Goal: Task Accomplishment & Management: Manage account settings

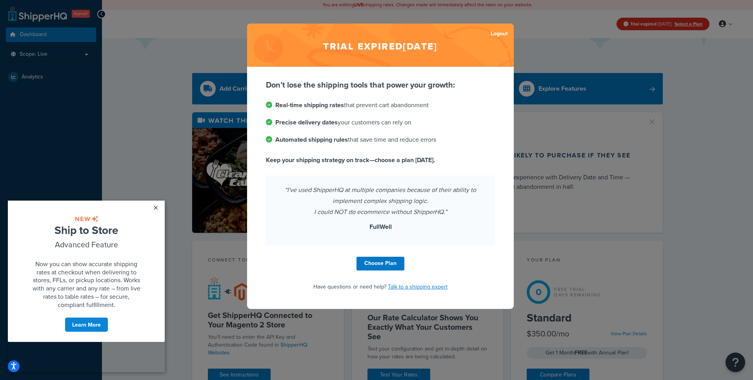
drag, startPoint x: 656, startPoint y: 93, endPoint x: 632, endPoint y: 85, distance: 25.5
click at [656, 93] on div "Trial expired Mar 6, 2025 Logout Don’t lose the shipping tools that power your …" at bounding box center [376, 190] width 753 height 380
click at [496, 33] on link "Logout" at bounding box center [499, 33] width 17 height 11
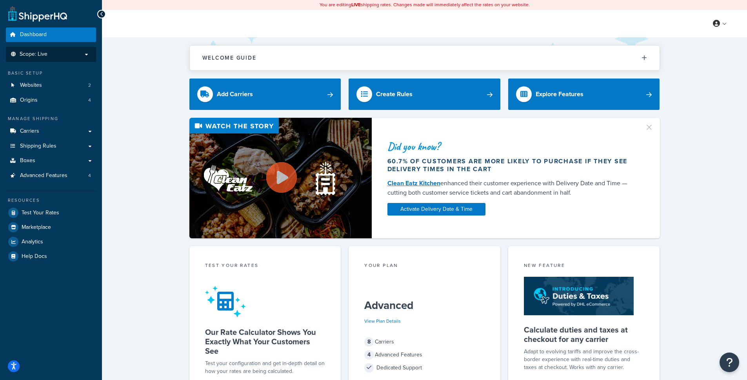
click at [63, 59] on li "Scope: Live" at bounding box center [51, 54] width 90 height 15
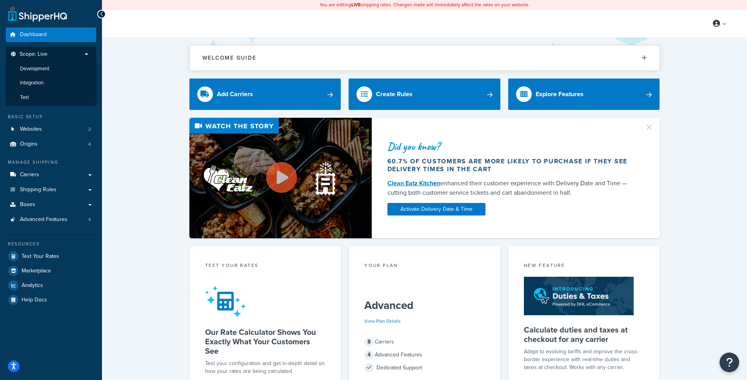
click at [116, 93] on div "Welcome Guide ShipperHQ: An Overview Carrier Setup Shipping Rules Overview Comm…" at bounding box center [424, 329] width 645 height 585
click at [78, 127] on link "Websites 2" at bounding box center [51, 129] width 90 height 15
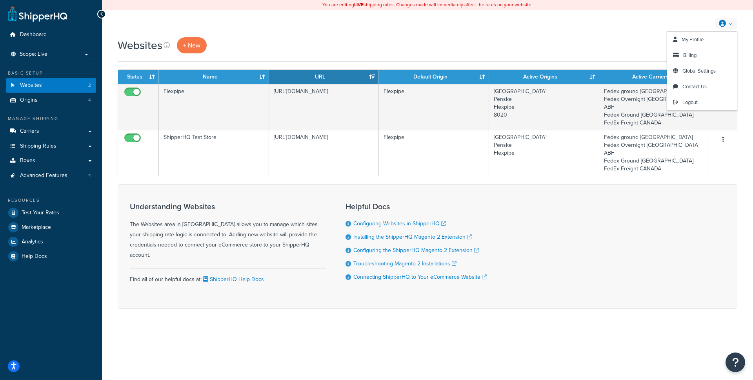
click at [731, 22] on link at bounding box center [726, 24] width 22 height 12
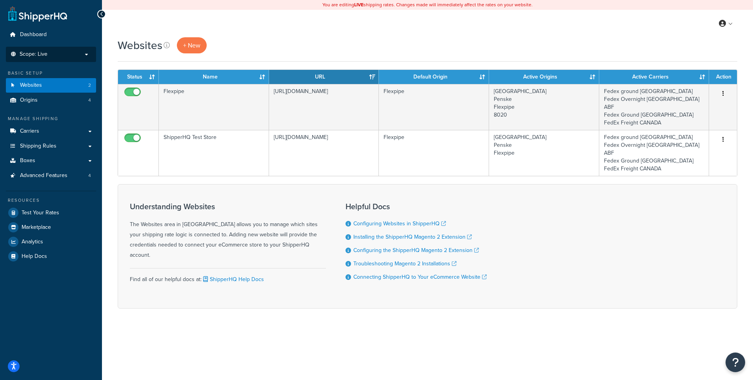
click at [79, 53] on p "Scope: Live" at bounding box center [50, 54] width 83 height 7
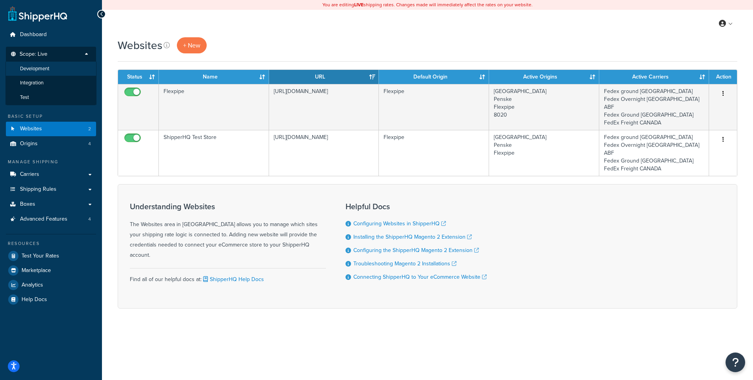
click at [45, 67] on span "Development" at bounding box center [34, 68] width 29 height 7
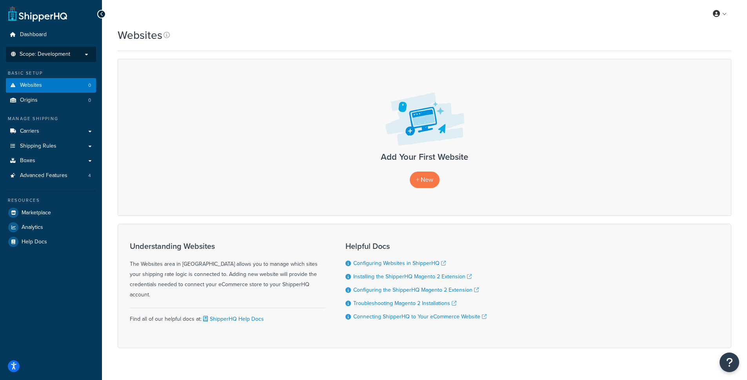
click at [52, 57] on li "Scope: Development Live Integration Test" at bounding box center [51, 54] width 90 height 15
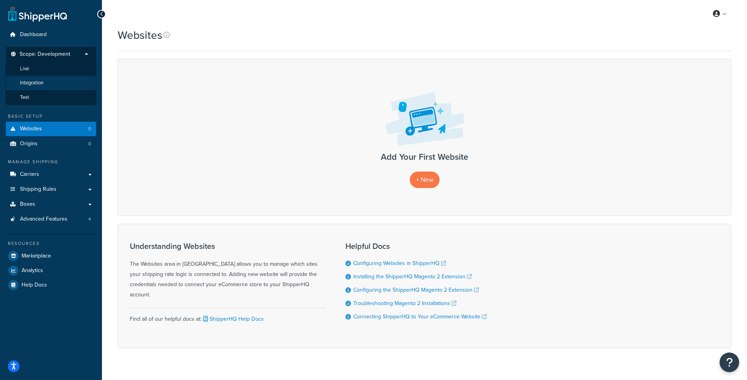
click at [42, 80] on span "Integration" at bounding box center [32, 83] width 24 height 7
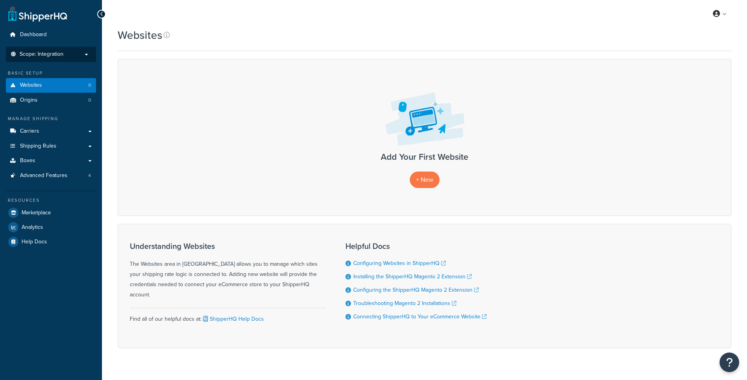
click at [61, 56] on span "Scope: Integration" at bounding box center [42, 54] width 44 height 7
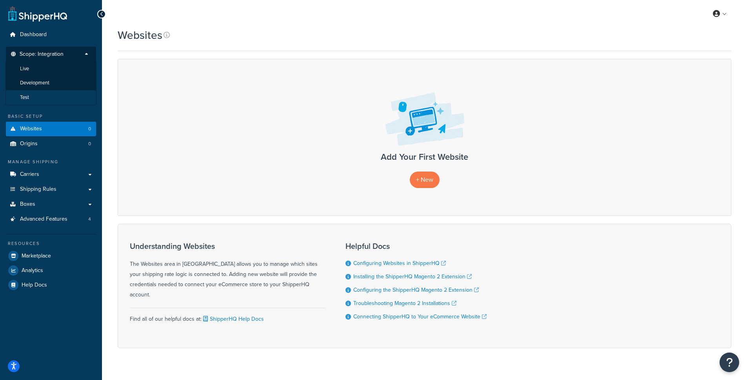
click at [42, 91] on li "Test" at bounding box center [50, 97] width 91 height 15
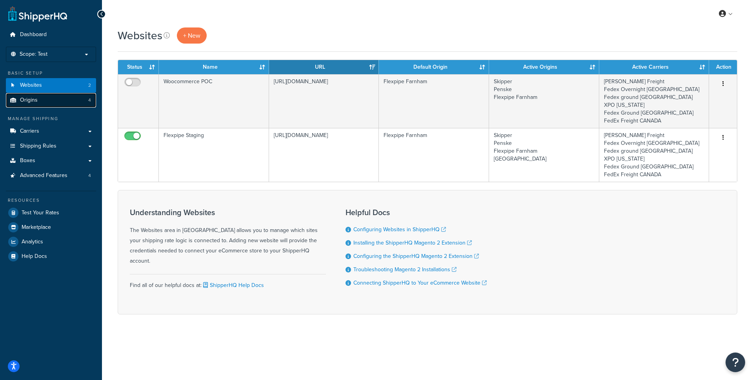
click at [70, 102] on link "Origins 4" at bounding box center [51, 100] width 90 height 15
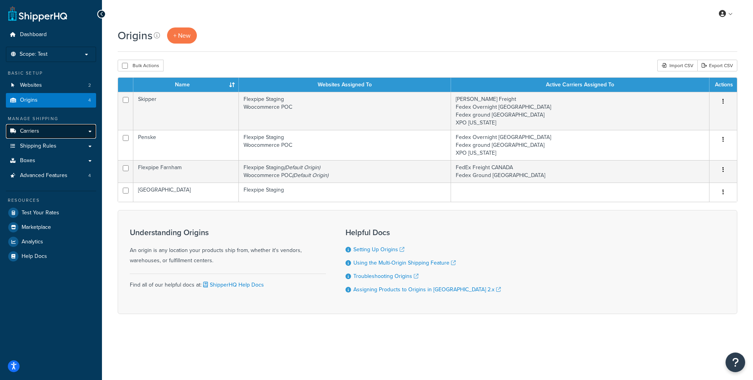
click at [44, 129] on link "Carriers" at bounding box center [51, 131] width 90 height 15
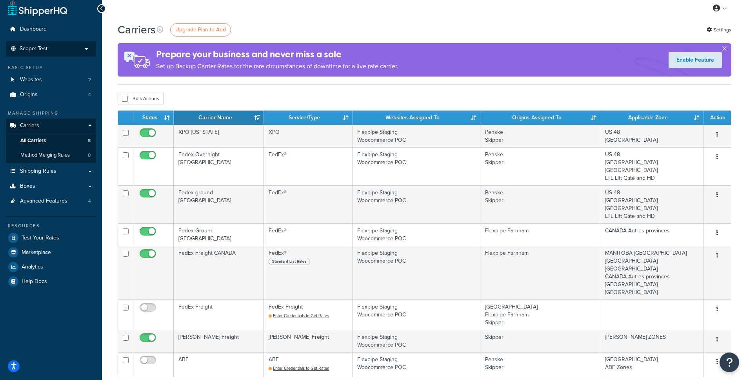
click at [65, 44] on li "Scope: Test Live Development Integration" at bounding box center [51, 48] width 90 height 15
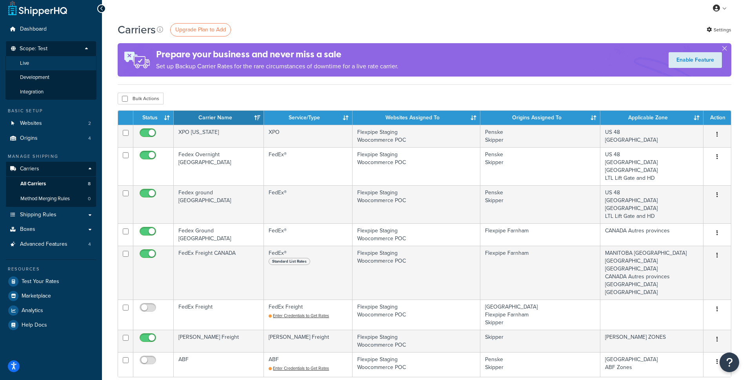
click at [55, 65] on li "Live" at bounding box center [50, 63] width 91 height 15
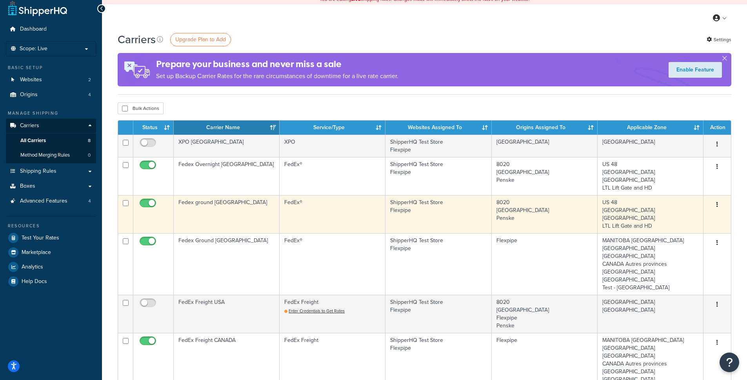
click at [427, 214] on td "ShipperHQ Test Store Flexpipe" at bounding box center [438, 214] width 106 height 38
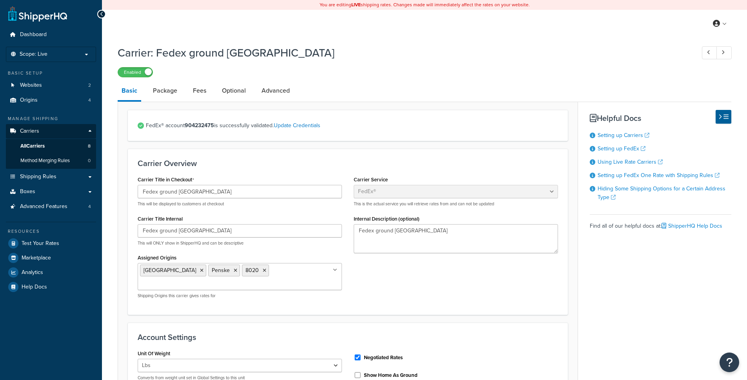
select select "fedEx"
select select "REGULAR_PICKUP"
select select "YOUR_PACKAGING"
click at [40, 145] on span "All Carriers" at bounding box center [32, 146] width 24 height 7
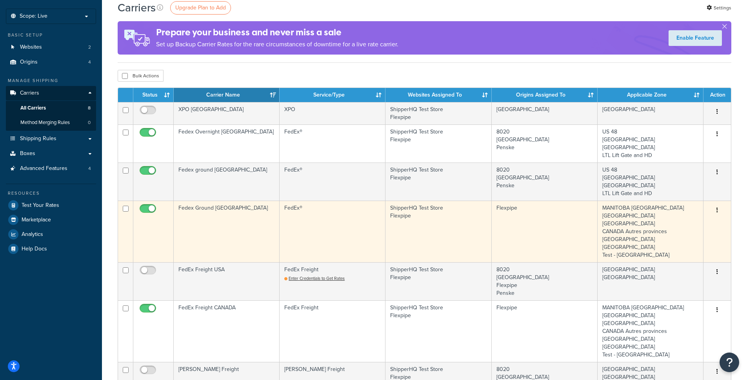
scroll to position [82, 0]
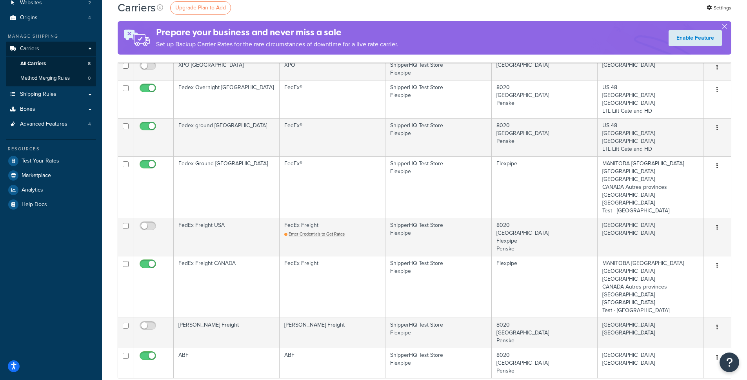
click at [725, 27] on button "button" at bounding box center [725, 28] width 2 height 2
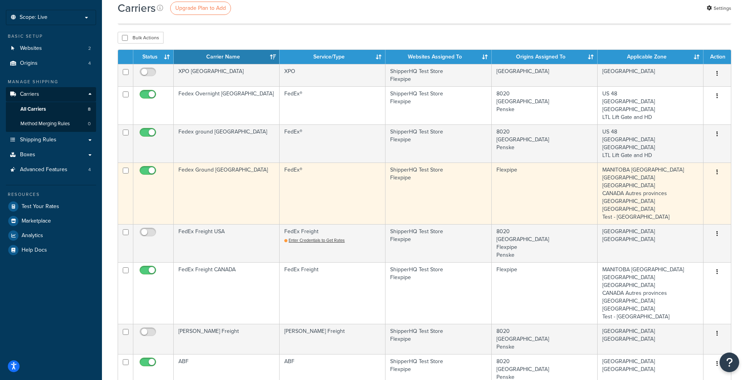
scroll to position [47, 0]
